Goal: Information Seeking & Learning: Learn about a topic

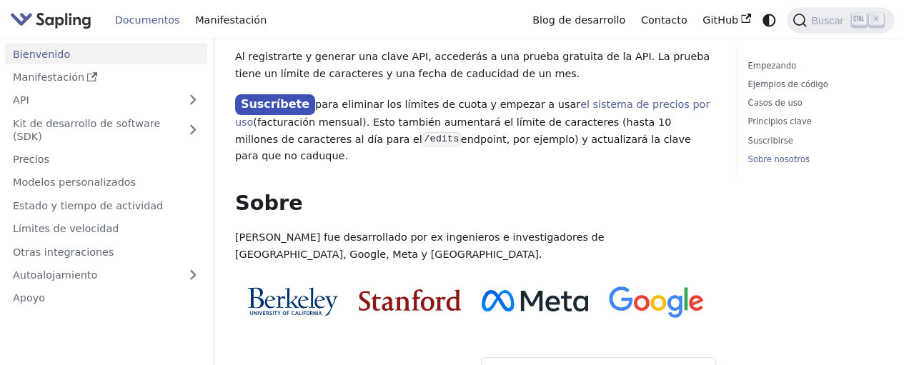
scroll to position [1429, 0]
